Goal: Find specific page/section: Find specific page/section

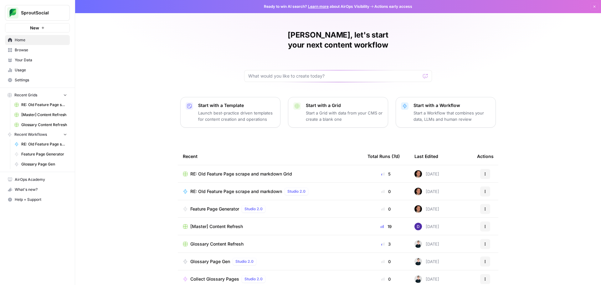
scroll to position [3, 0]
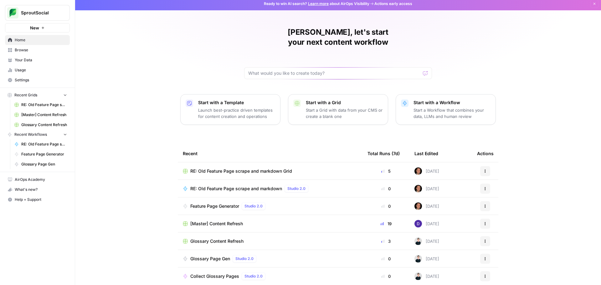
click at [47, 117] on span "[Master] Content Refresh" at bounding box center [44, 115] width 46 height 6
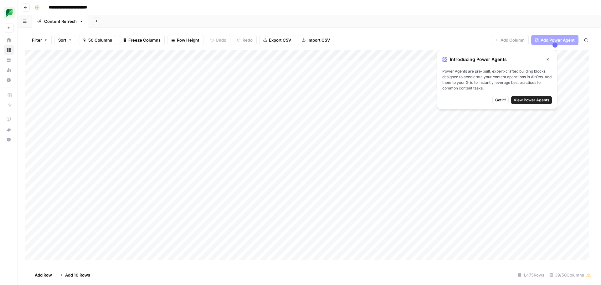
click at [525, 100] on span "View Power Agents" at bounding box center [532, 100] width 36 height 6
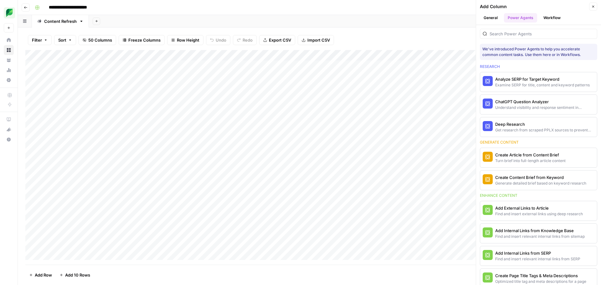
click at [593, 8] on button "Close" at bounding box center [593, 7] width 8 height 8
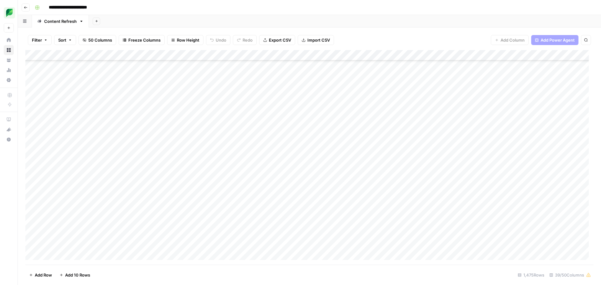
scroll to position [250, 0]
